Goal: Task Accomplishment & Management: Manage account settings

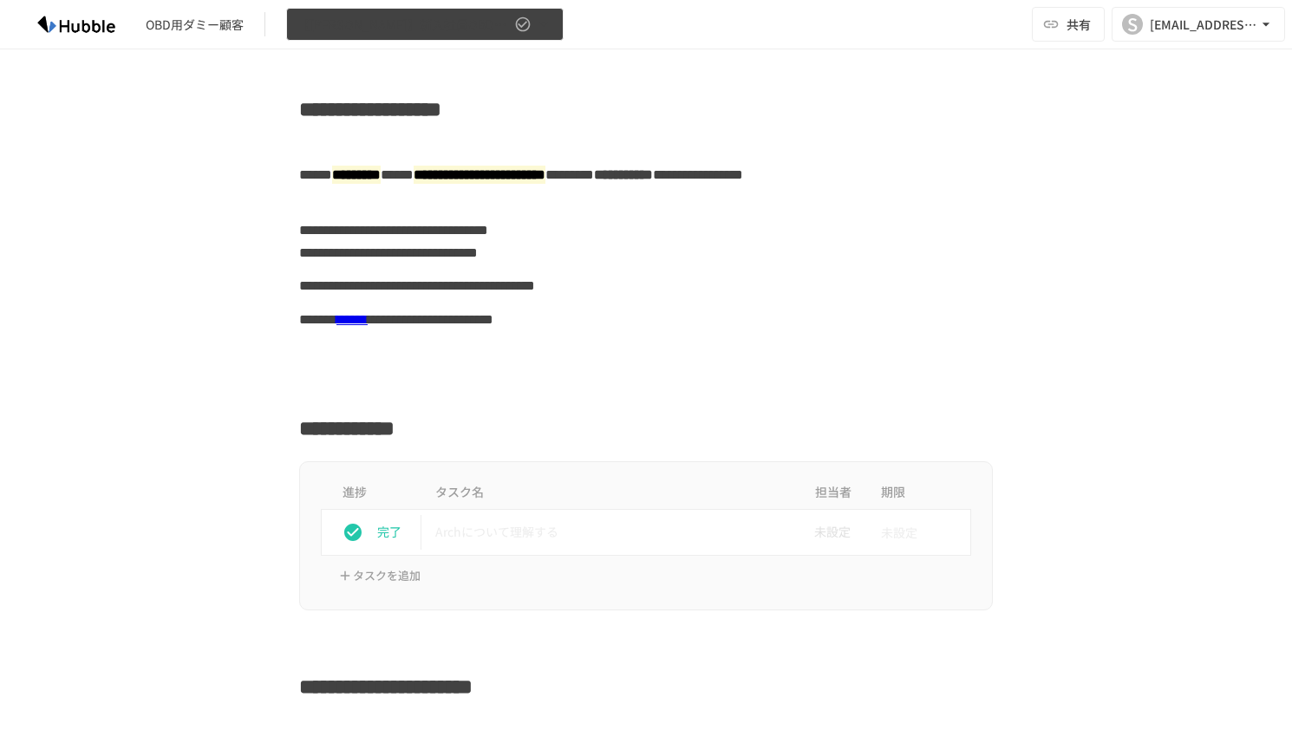
click at [542, 21] on icon "button" at bounding box center [543, 24] width 17 height 17
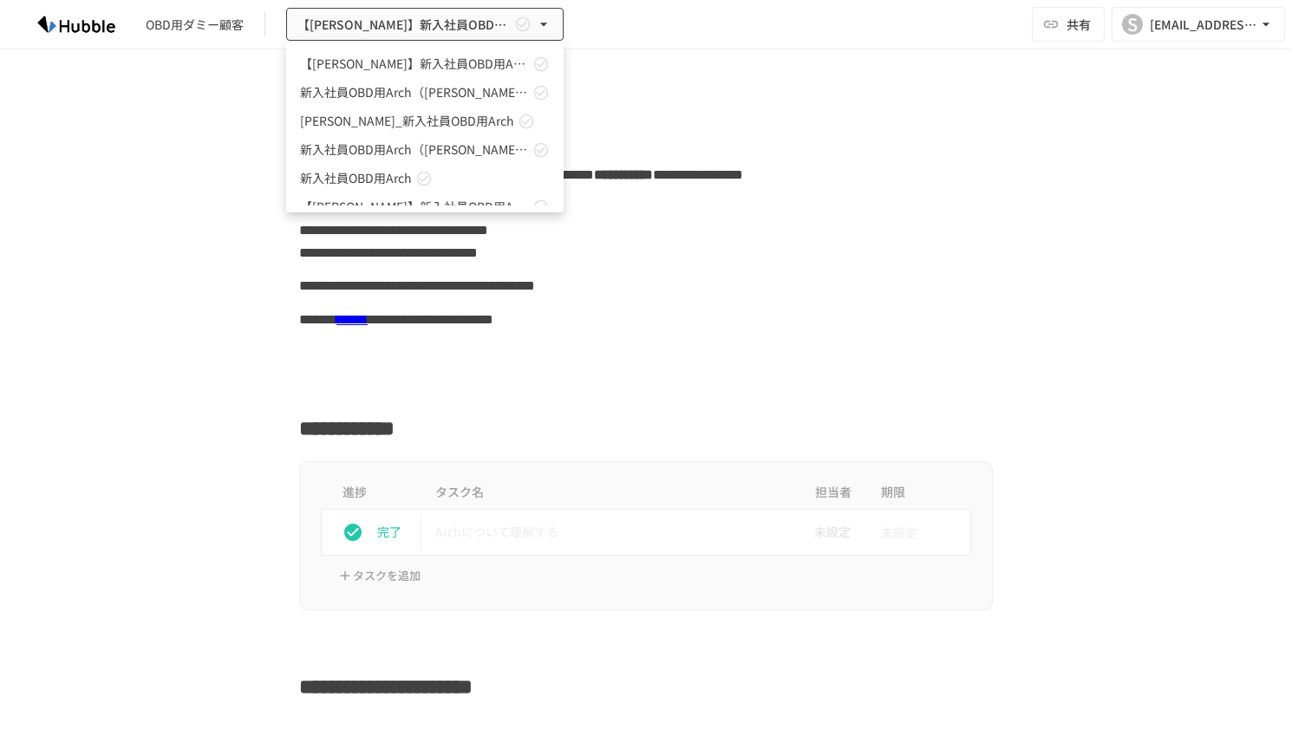
click at [88, 26] on div at bounding box center [646, 371] width 1292 height 743
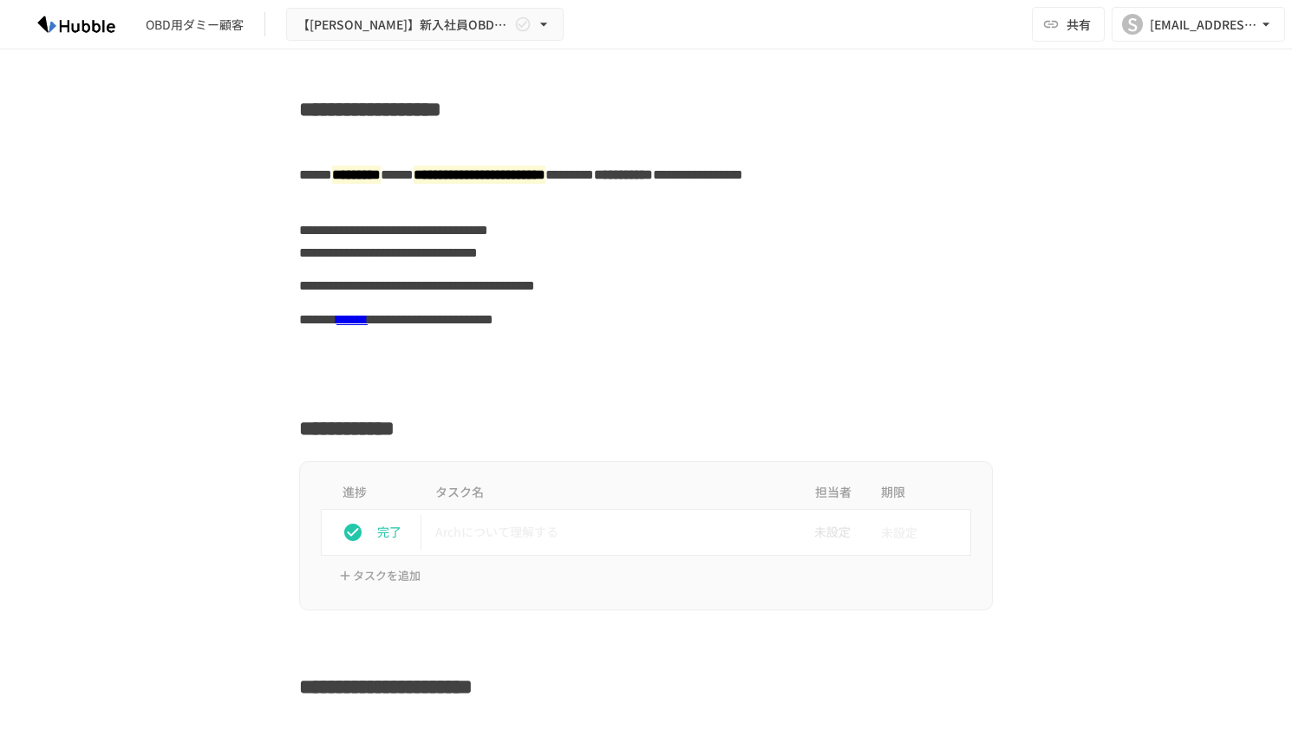
click at [88, 26] on img at bounding box center [76, 24] width 111 height 28
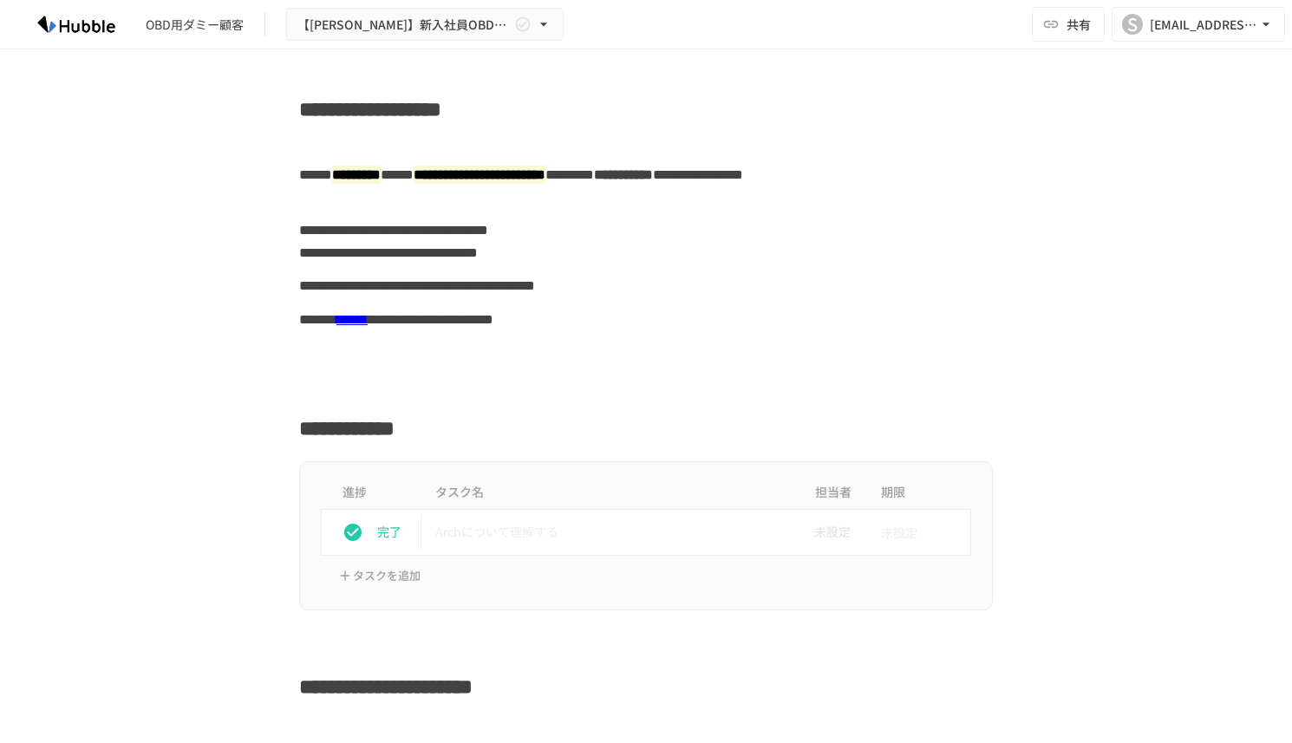
click at [88, 26] on img at bounding box center [76, 24] width 111 height 28
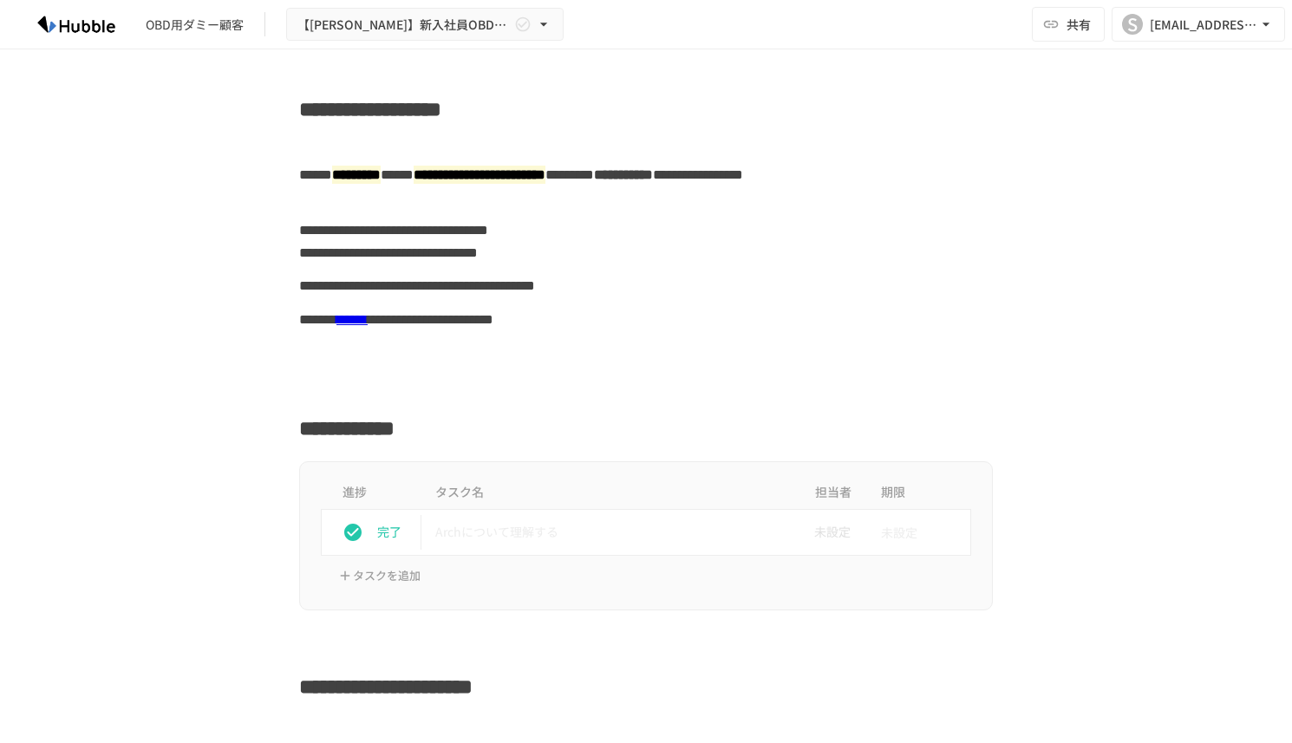
click at [88, 26] on img at bounding box center [76, 24] width 111 height 28
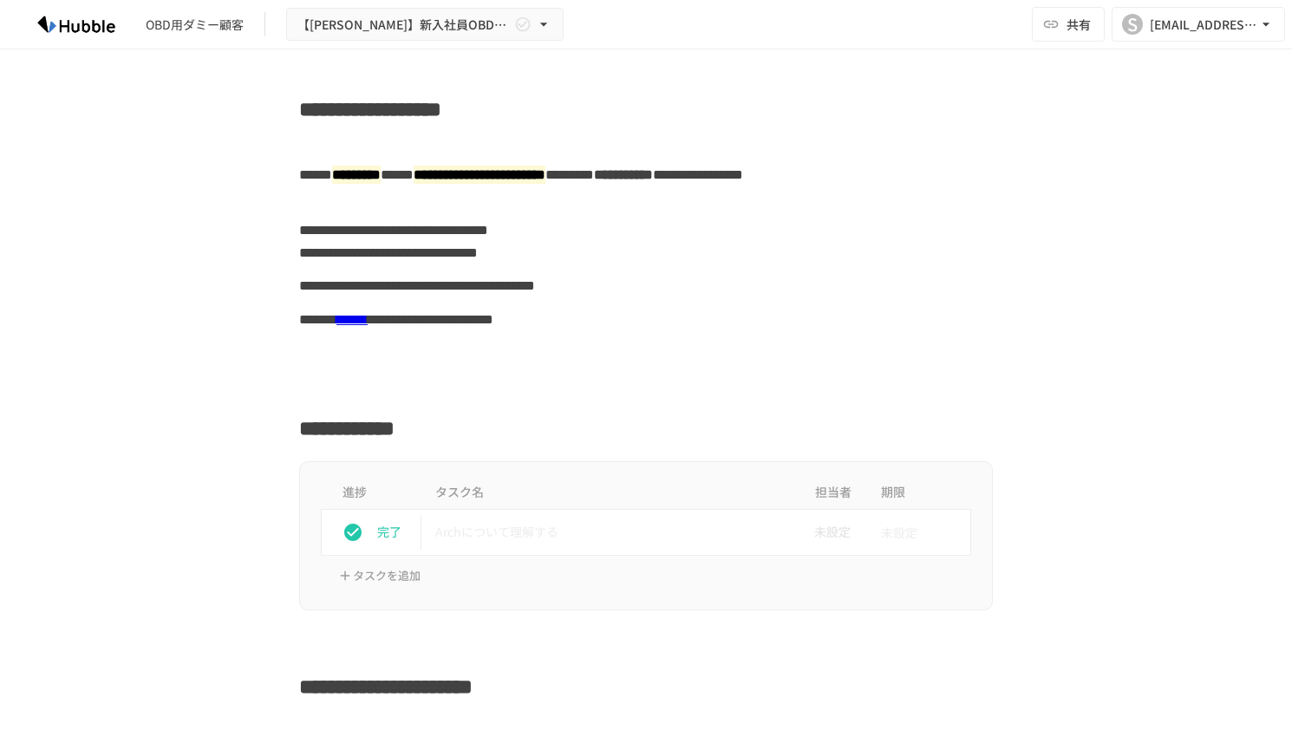
click at [88, 26] on img at bounding box center [76, 24] width 111 height 28
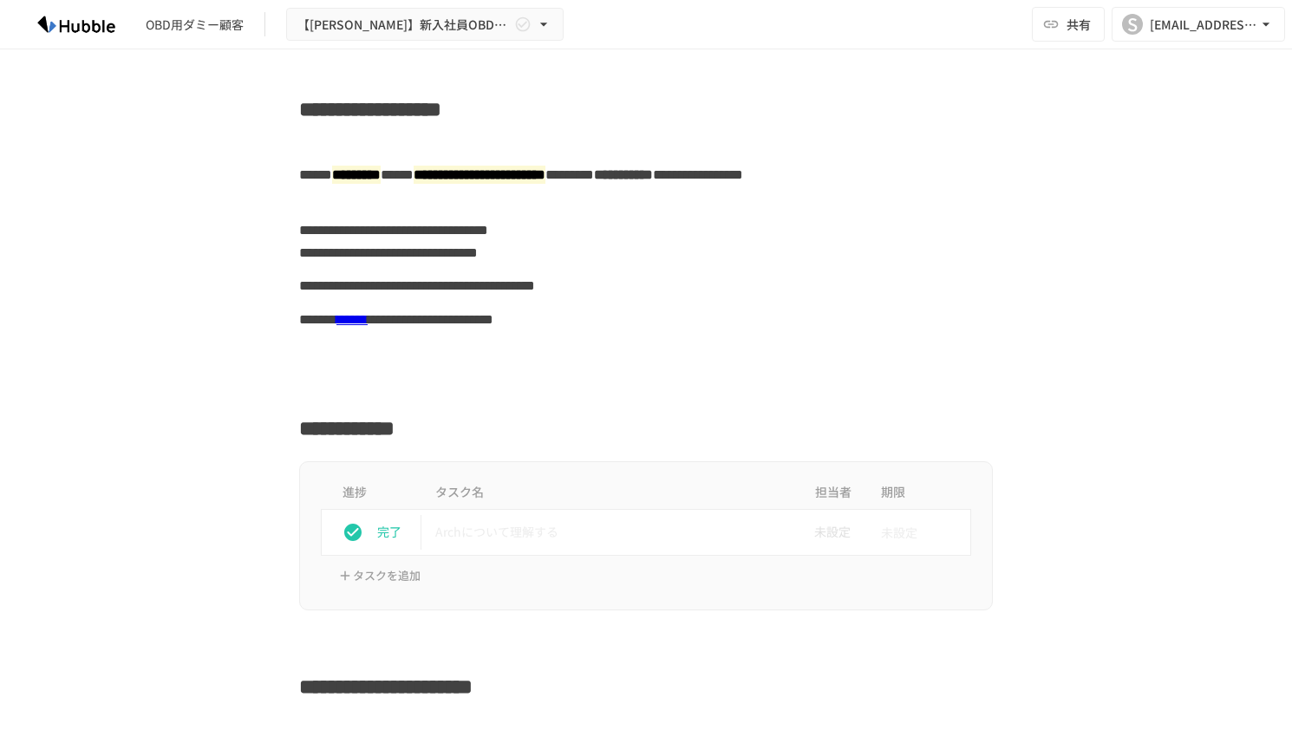
click at [88, 26] on img at bounding box center [76, 24] width 111 height 28
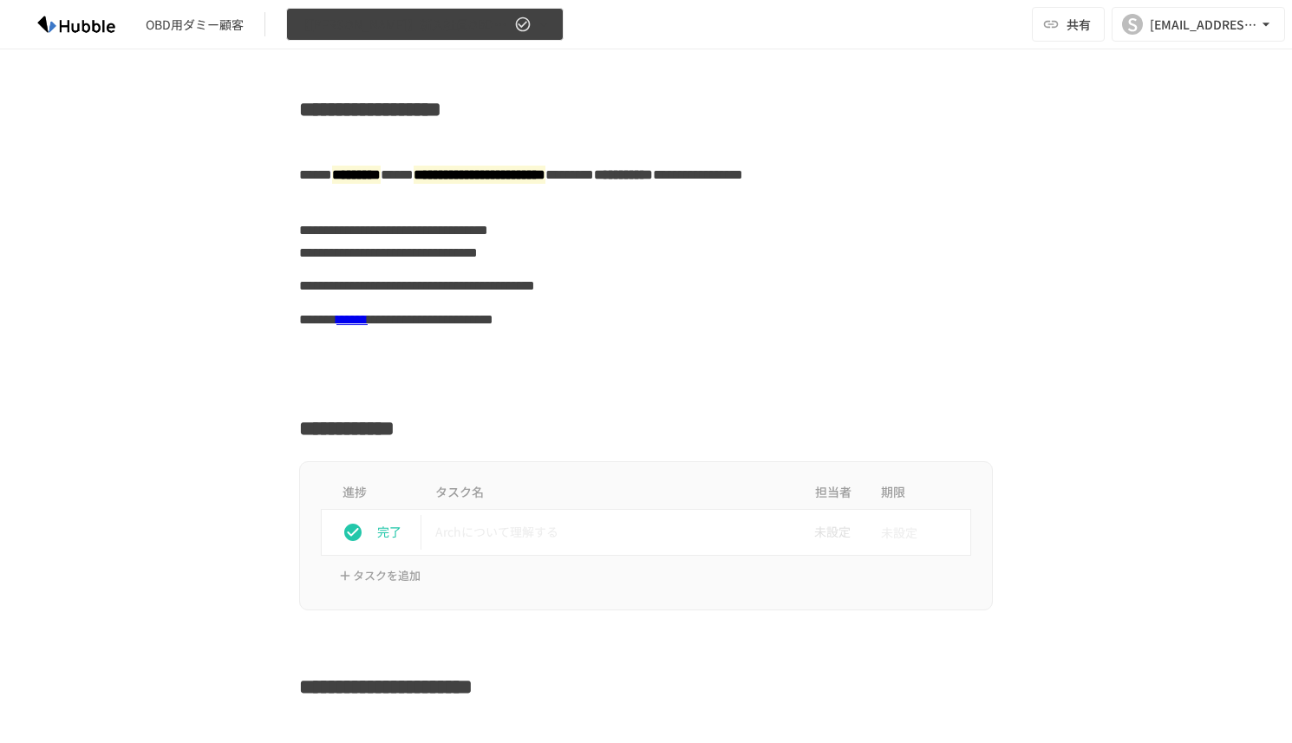
click at [537, 33] on button "【古澤さん】新入社員OBD用Arch" at bounding box center [425, 25] width 278 height 34
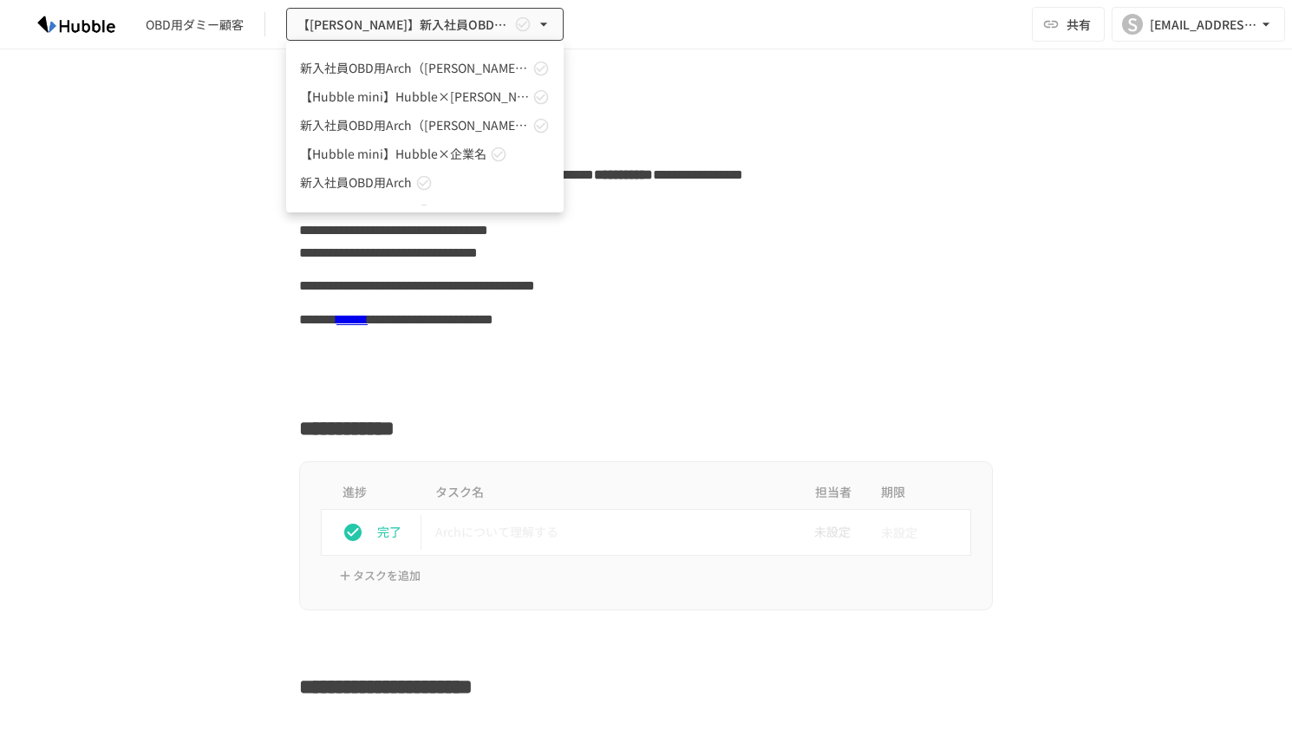
scroll to position [1049, 0]
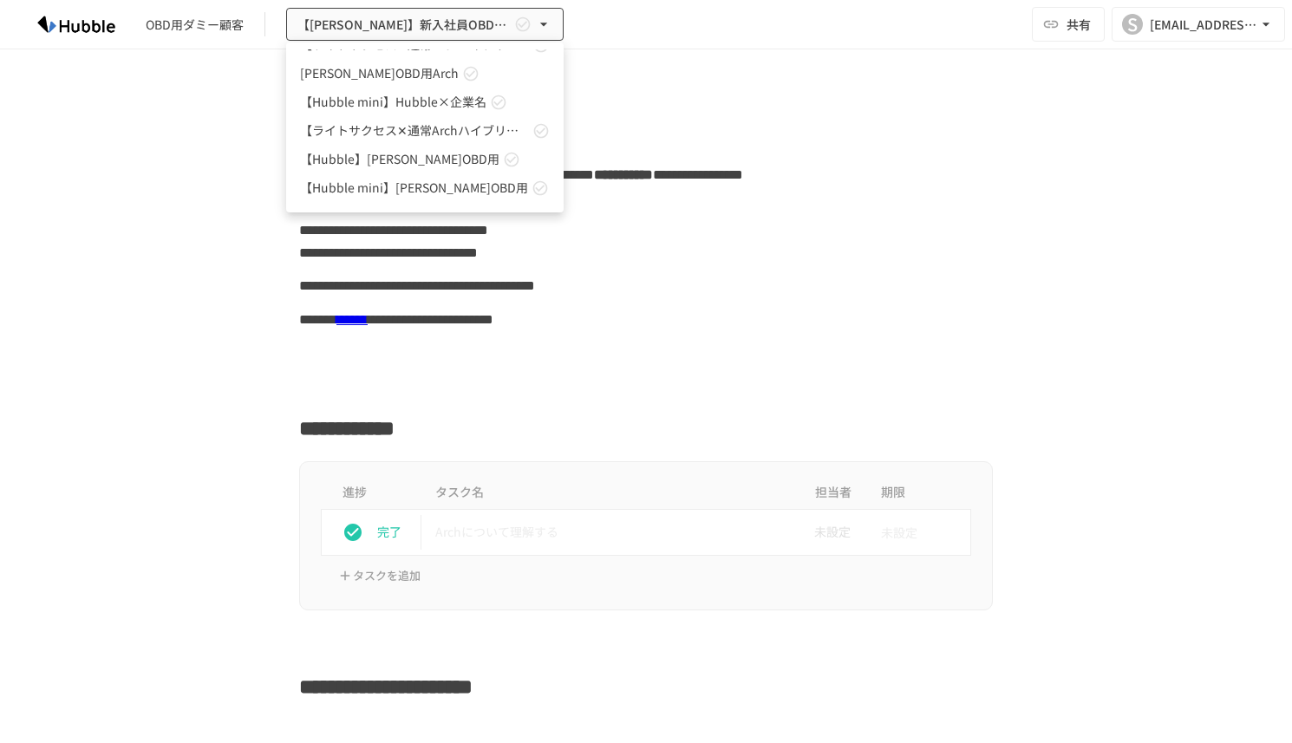
click at [350, 12] on div at bounding box center [646, 371] width 1292 height 743
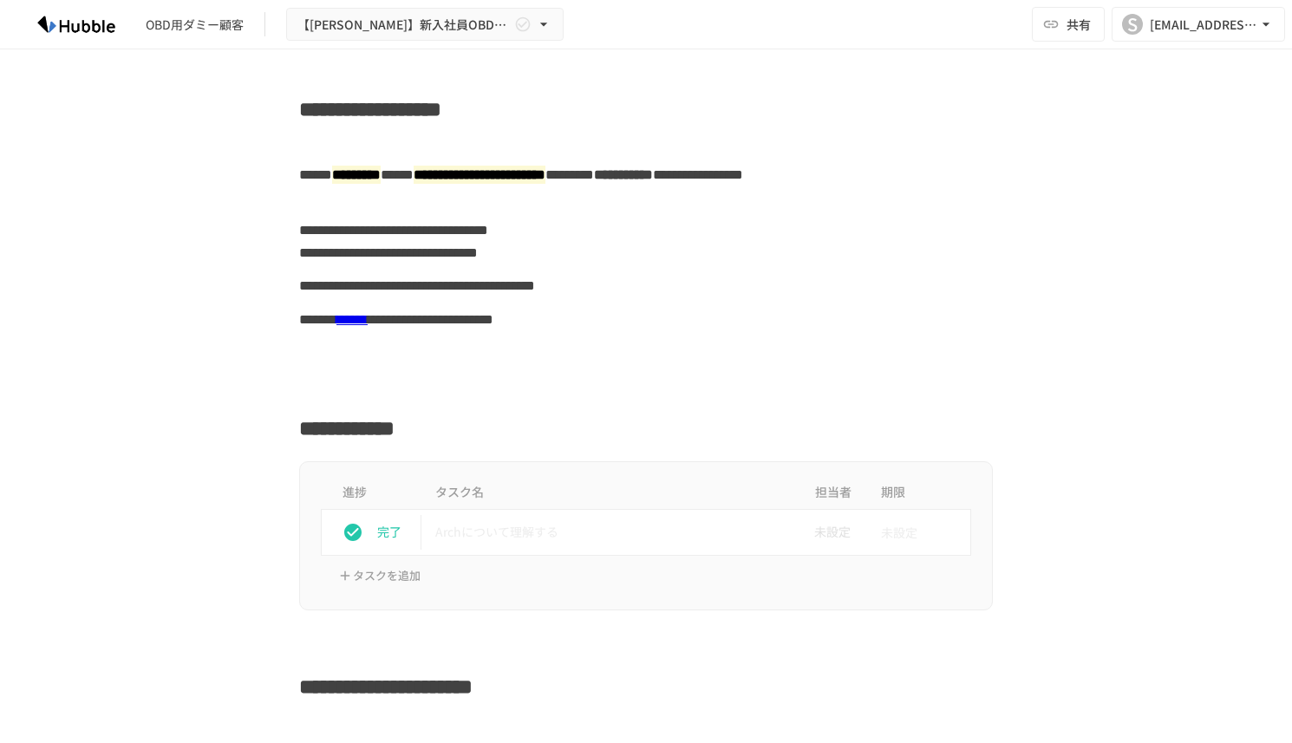
click at [173, 21] on div "OBD用ダミー顧客" at bounding box center [195, 25] width 98 height 18
click at [75, 32] on img at bounding box center [76, 24] width 111 height 28
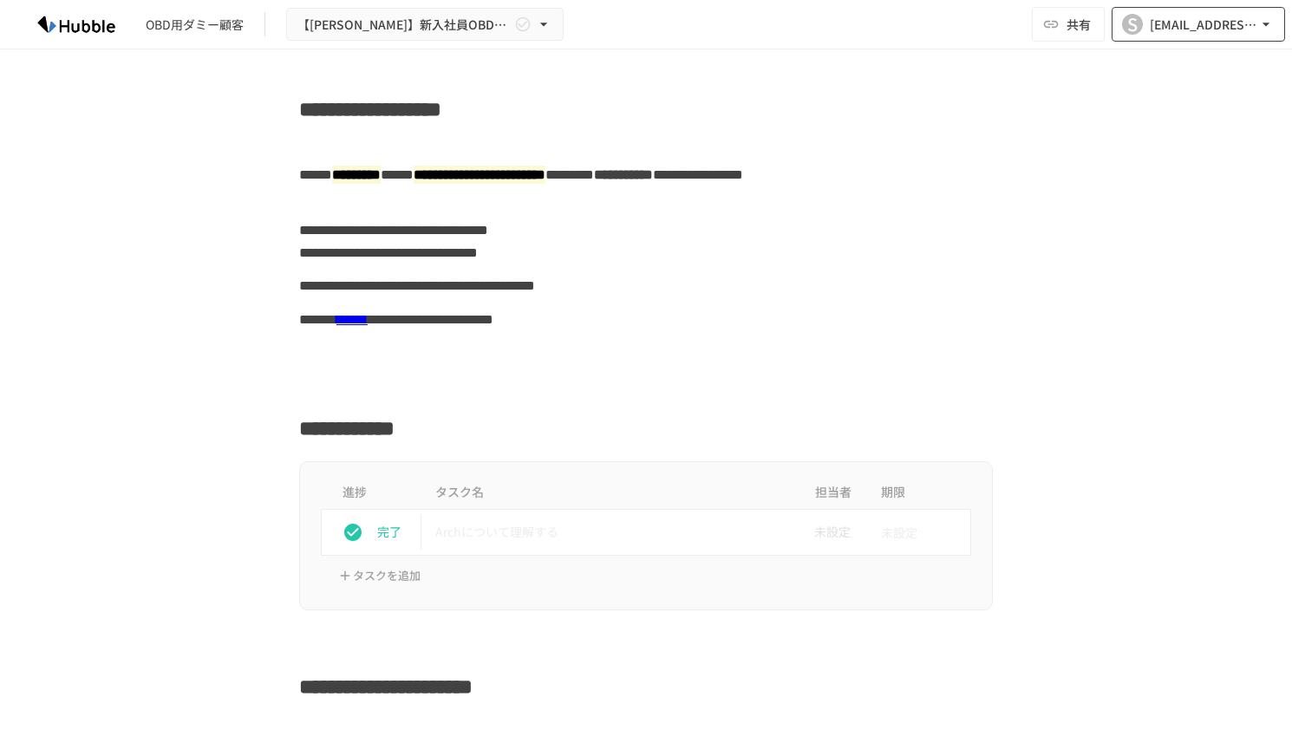
click at [1214, 19] on div "[EMAIL_ADDRESS][DOMAIN_NAME]" at bounding box center [1204, 25] width 108 height 22
click at [1173, 67] on li "組織設定" at bounding box center [1194, 64] width 165 height 31
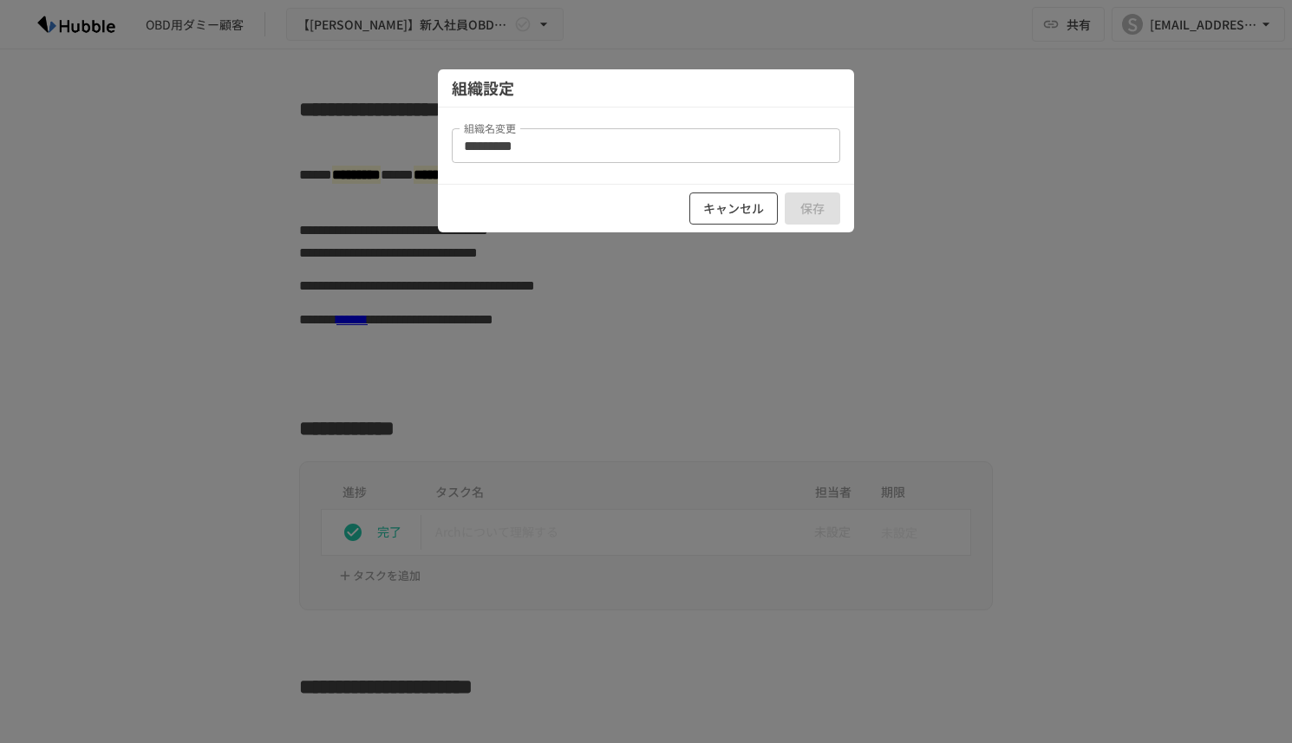
click at [741, 208] on button "キャンセル" at bounding box center [733, 209] width 88 height 32
